Goal: Find specific page/section: Find specific page/section

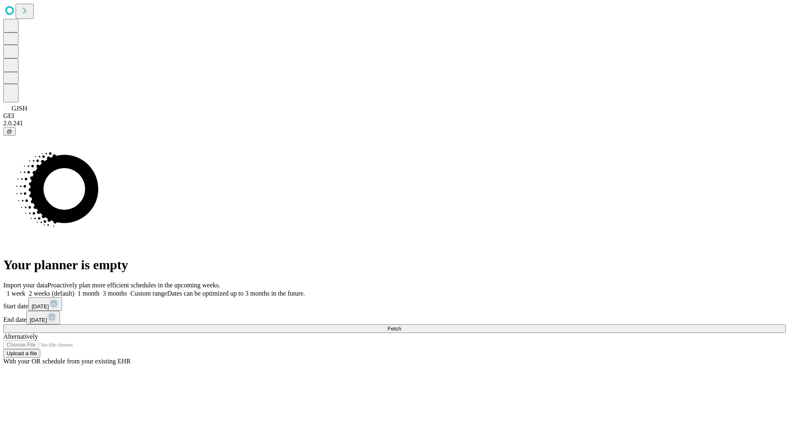
click at [401, 326] on span "Fetch" at bounding box center [395, 329] width 14 height 6
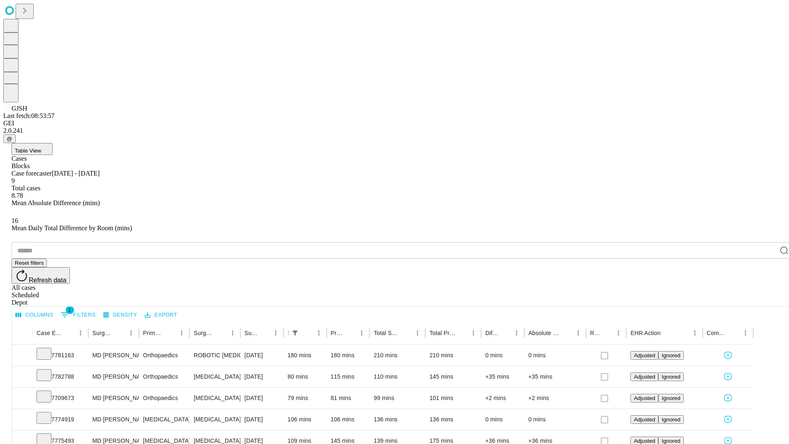
click at [768, 299] on div "Depot" at bounding box center [403, 302] width 783 height 7
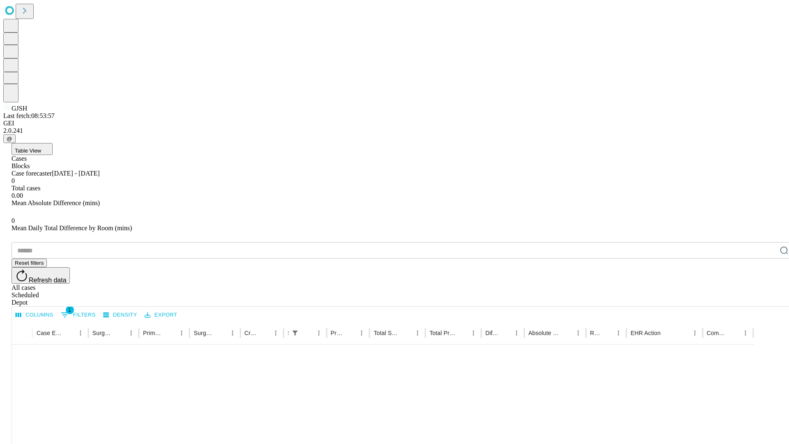
click at [701, 284] on div "All cases" at bounding box center [403, 287] width 783 height 7
